Goal: Transaction & Acquisition: Purchase product/service

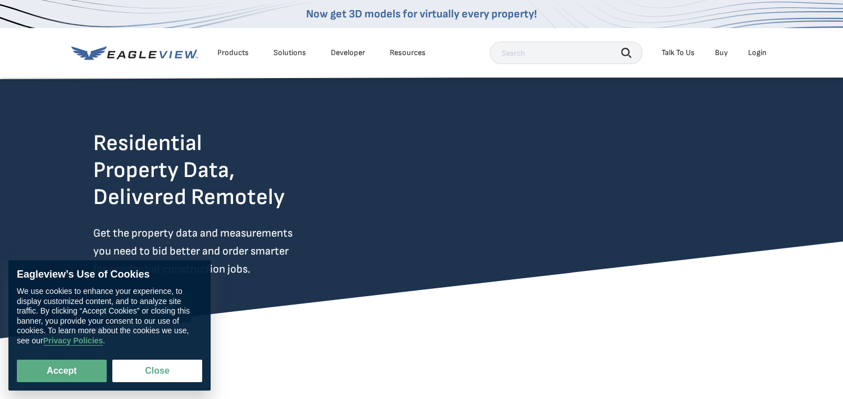
click at [101, 48] on icon at bounding box center [88, 52] width 35 height 13
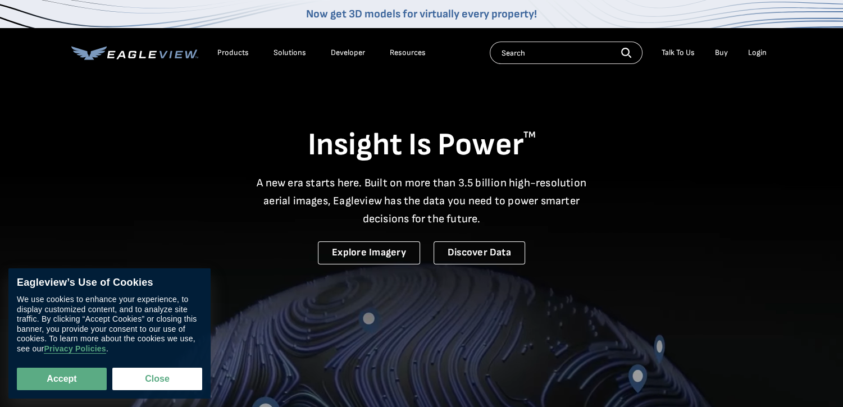
click at [223, 51] on div "Products" at bounding box center [232, 53] width 31 height 10
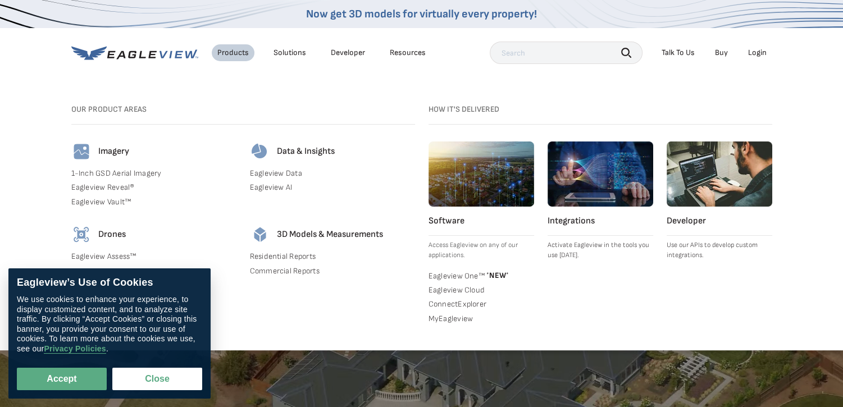
click at [718, 53] on link "Buy" at bounding box center [721, 53] width 13 height 10
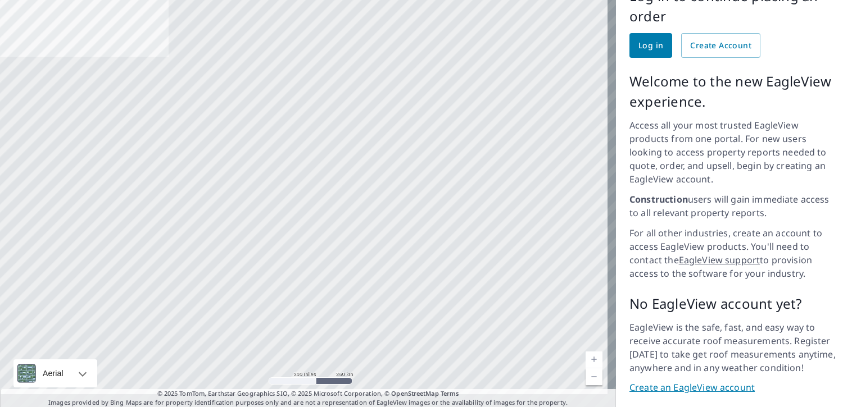
scroll to position [128, 0]
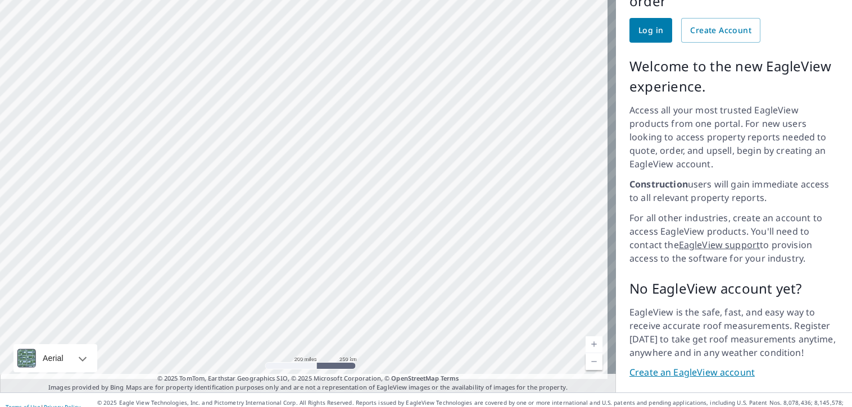
drag, startPoint x: 205, startPoint y: 208, endPoint x: 418, endPoint y: 307, distance: 234.6
click at [418, 307] on div at bounding box center [308, 174] width 616 height 435
drag, startPoint x: 221, startPoint y: 235, endPoint x: 232, endPoint y: 159, distance: 77.2
click at [232, 159] on div at bounding box center [308, 174] width 616 height 435
drag, startPoint x: 212, startPoint y: 245, endPoint x: 234, endPoint y: 104, distance: 142.7
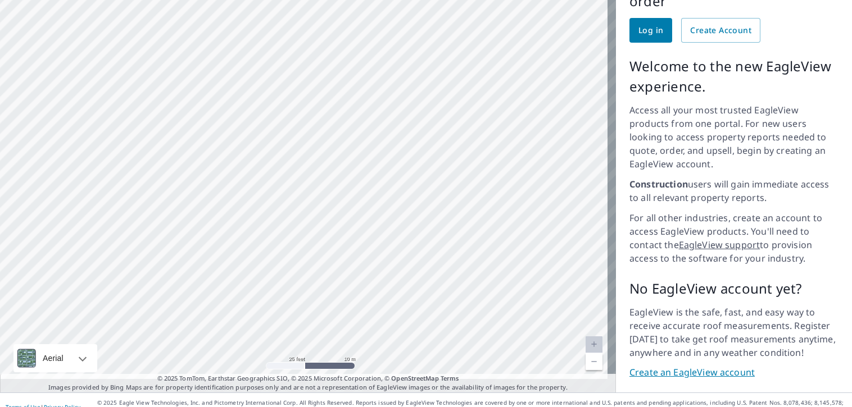
drag, startPoint x: 278, startPoint y: 229, endPoint x: 269, endPoint y: 115, distance: 114.4
drag, startPoint x: 300, startPoint y: 188, endPoint x: 299, endPoint y: 162, distance: 26.4
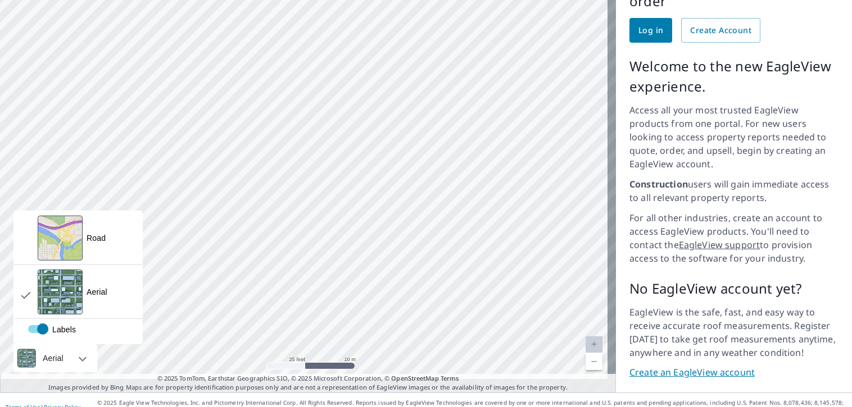
click at [85, 344] on div "Aerial" at bounding box center [55, 358] width 84 height 28
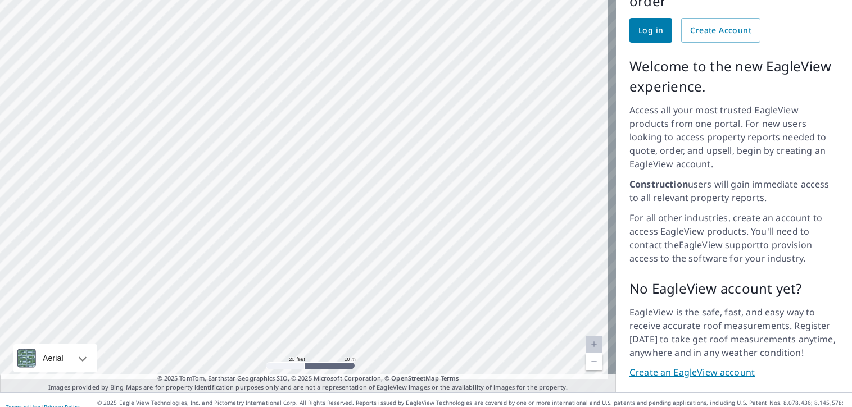
click at [85, 344] on div "Aerial" at bounding box center [55, 358] width 84 height 28
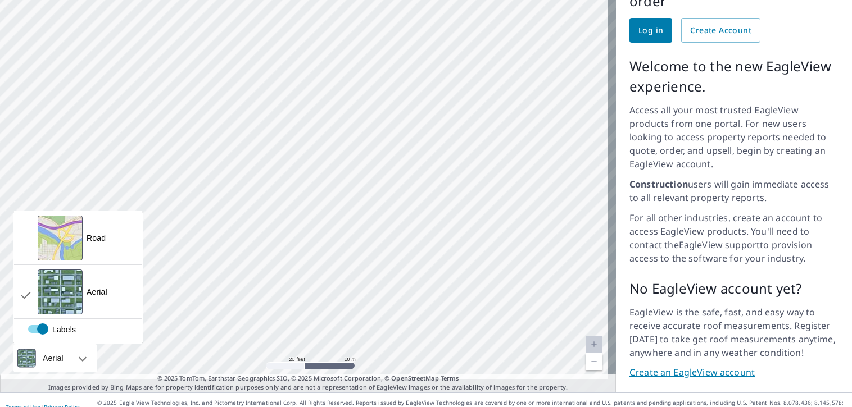
click at [85, 344] on div "Aerial" at bounding box center [55, 358] width 84 height 28
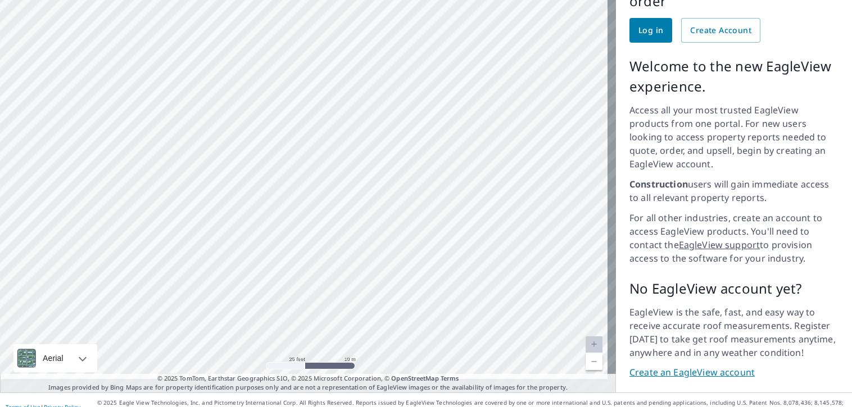
drag, startPoint x: 368, startPoint y: 147, endPoint x: 367, endPoint y: 176, distance: 29.8
drag, startPoint x: 364, startPoint y: 153, endPoint x: 362, endPoint y: 255, distance: 101.7
drag, startPoint x: 408, startPoint y: 240, endPoint x: 401, endPoint y: 206, distance: 34.4
click at [401, 206] on div at bounding box center [308, 174] width 616 height 435
